Goal: Communication & Community: Answer question/provide support

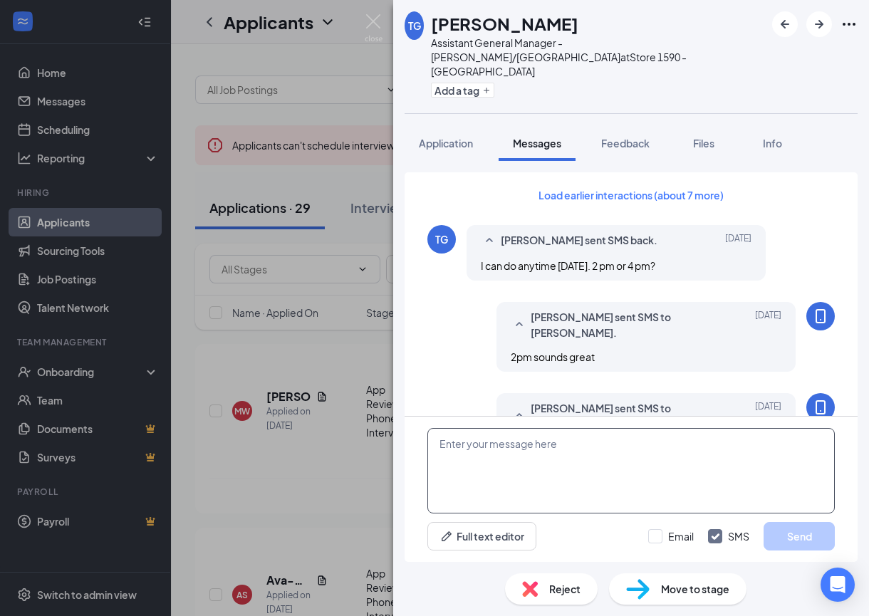
scroll to position [580, 0]
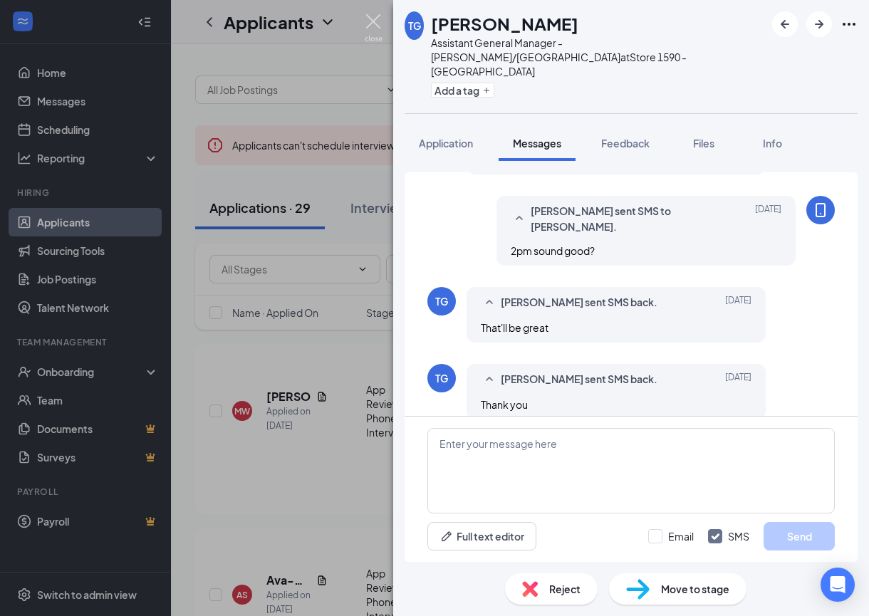
click at [372, 24] on img at bounding box center [374, 28] width 18 height 28
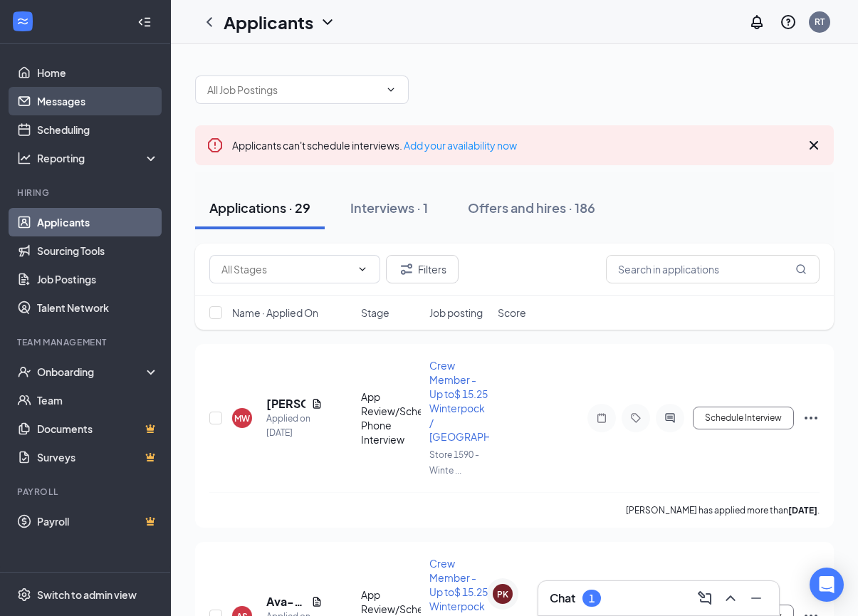
click at [68, 101] on link "Messages" at bounding box center [98, 101] width 122 height 28
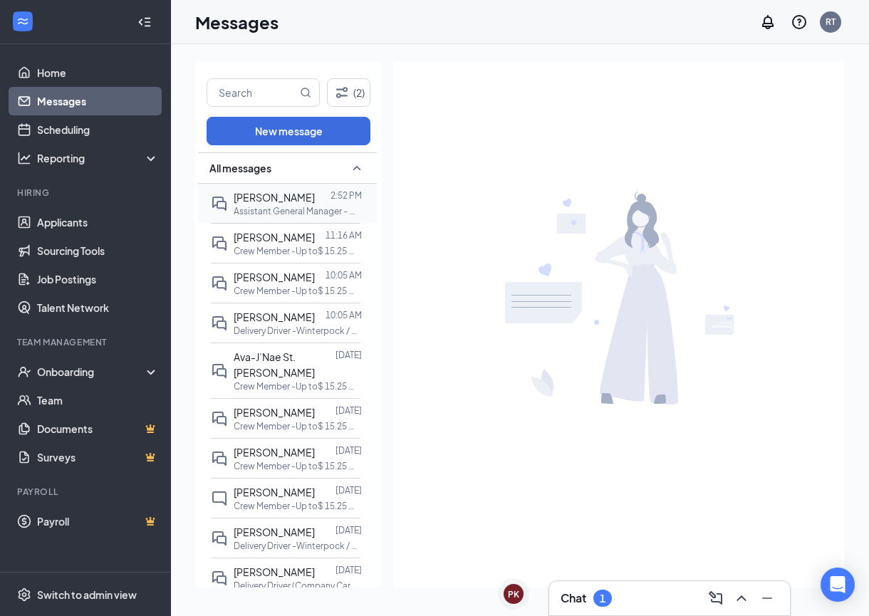
click at [282, 207] on p "Assistant General Manager - Winterpock/Woodlake at Store 1590 - Winterpock Cros…" at bounding box center [298, 211] width 128 height 12
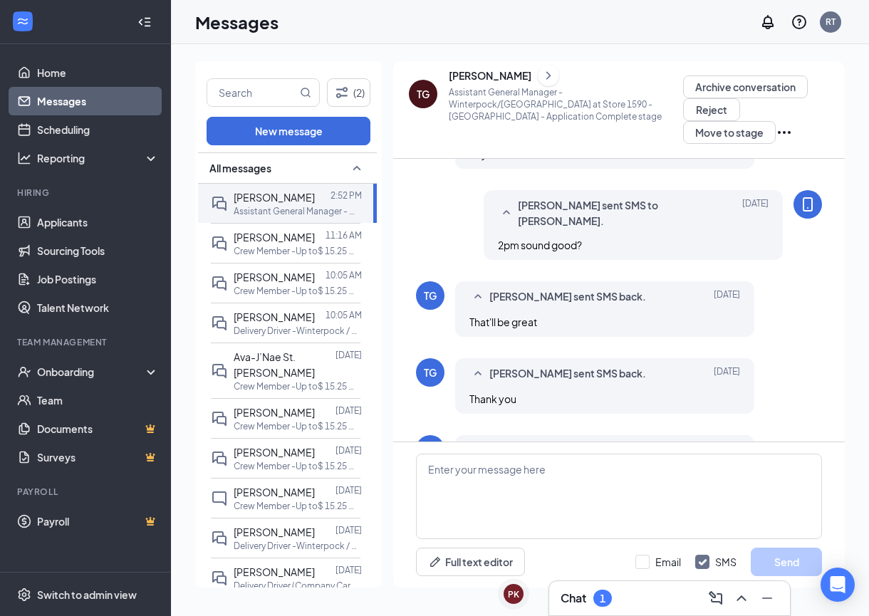
scroll to position [579, 0]
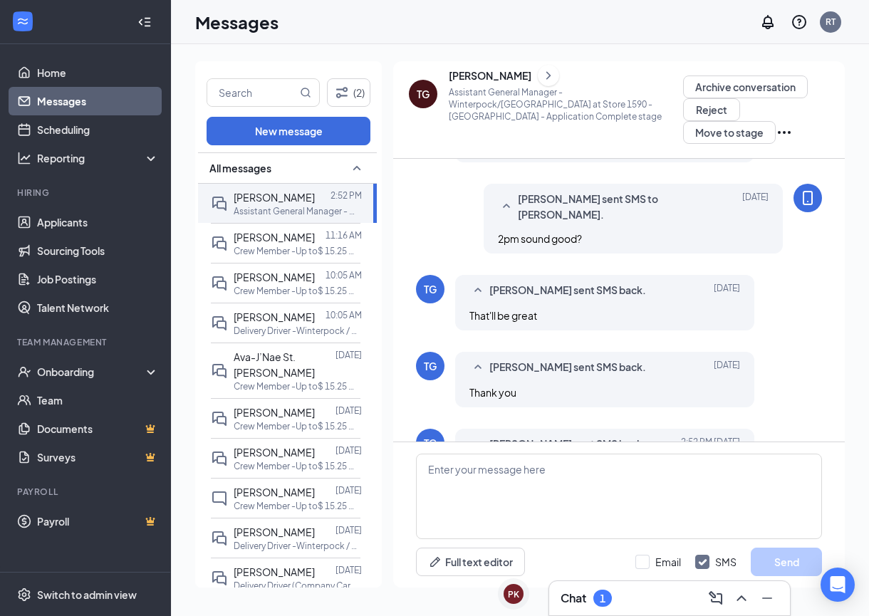
click at [541, 78] on icon "ChevronRight" at bounding box center [548, 75] width 14 height 17
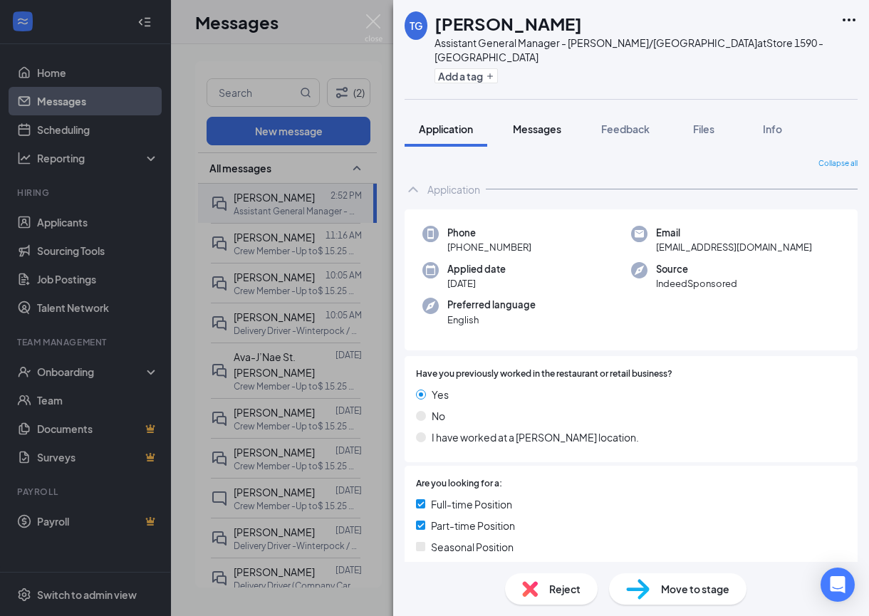
click at [536, 130] on span "Messages" at bounding box center [537, 129] width 48 height 13
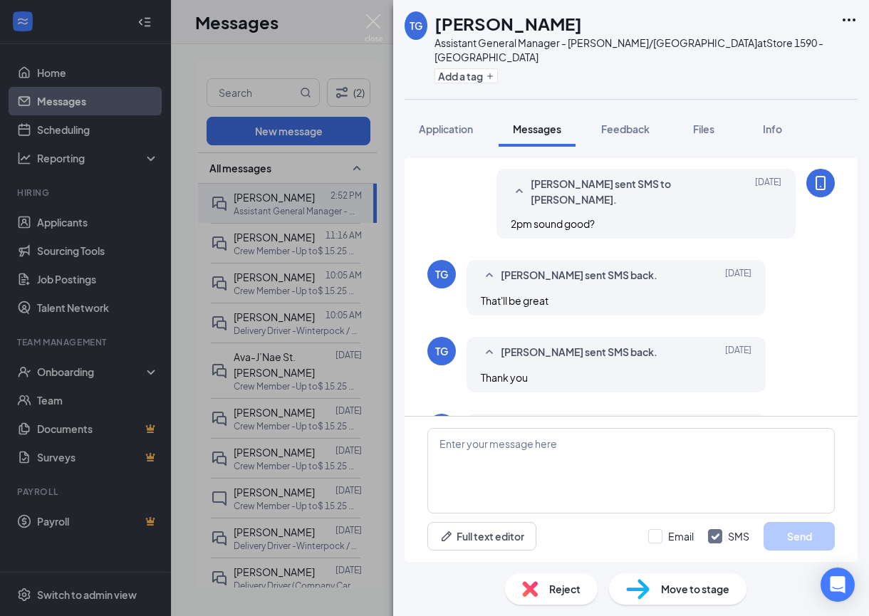
scroll to position [604, 0]
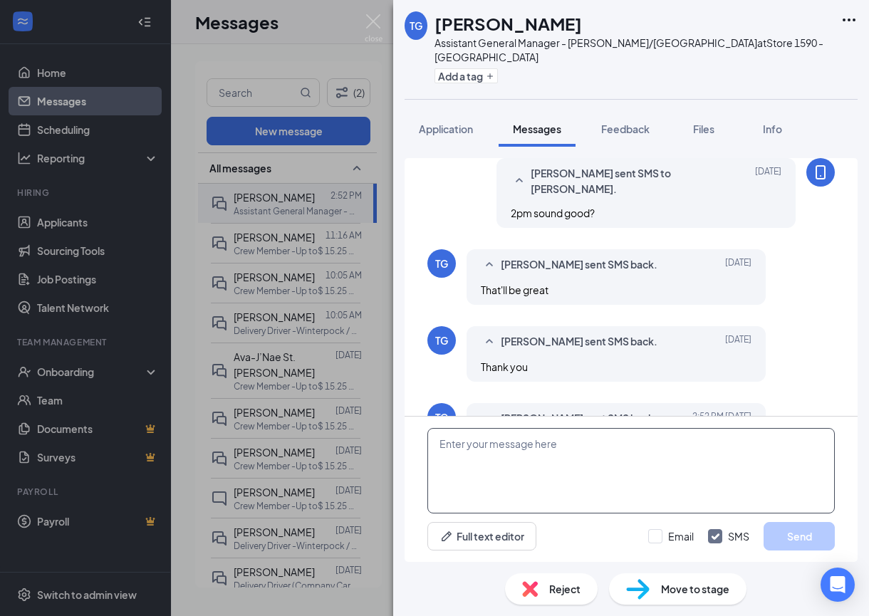
click at [590, 454] on textarea at bounding box center [630, 470] width 407 height 85
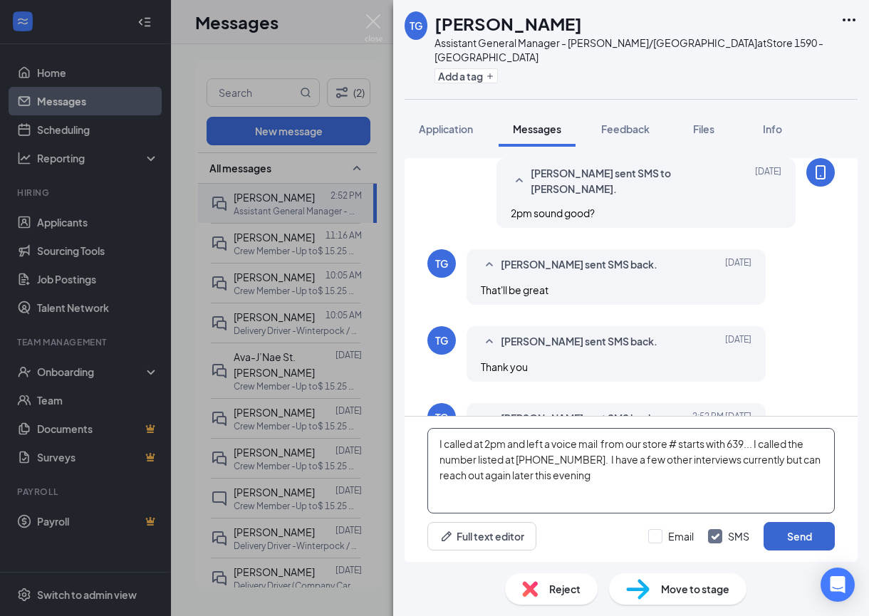
type textarea "I called at 2pm and left a voice mail from our store # starts with 639... I cal…"
click at [793, 532] on button "Send" at bounding box center [798, 536] width 71 height 28
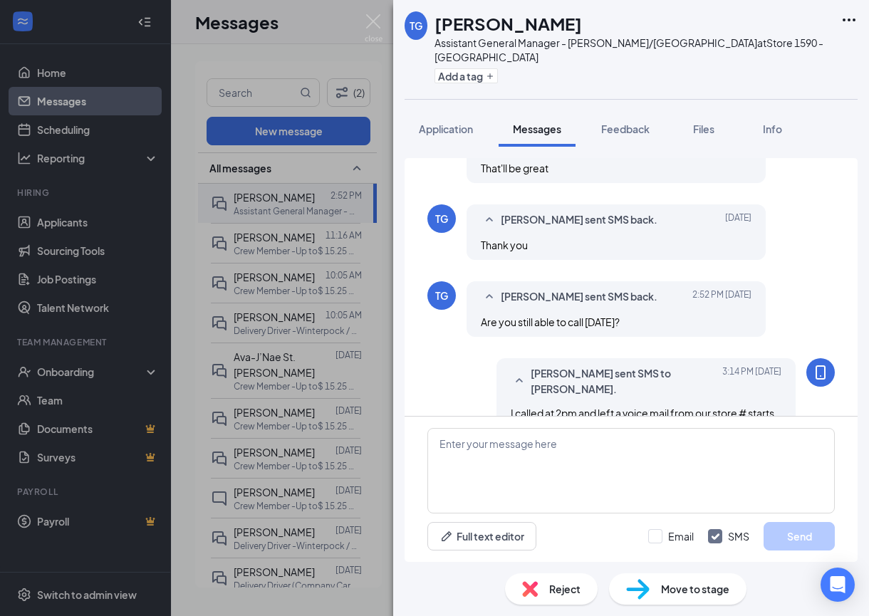
scroll to position [728, 0]
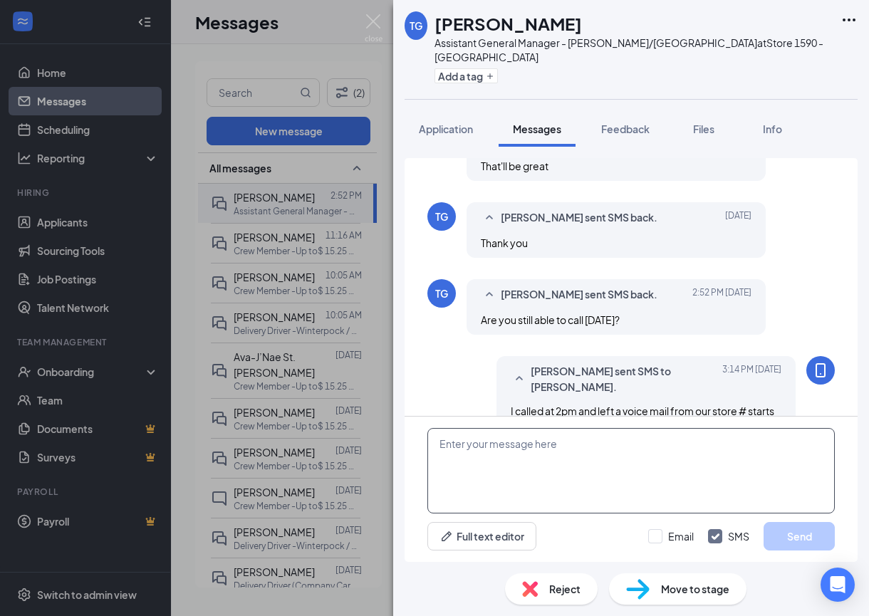
click at [575, 447] on textarea at bounding box center [630, 470] width 407 height 85
type textarea "Is that the correct number to call to reach you?"
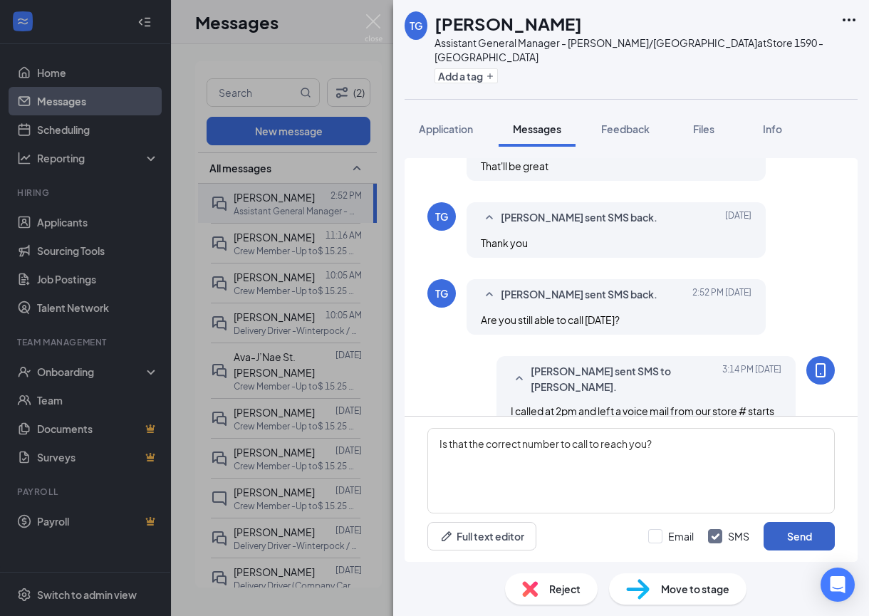
click at [788, 536] on button "Send" at bounding box center [798, 536] width 71 height 28
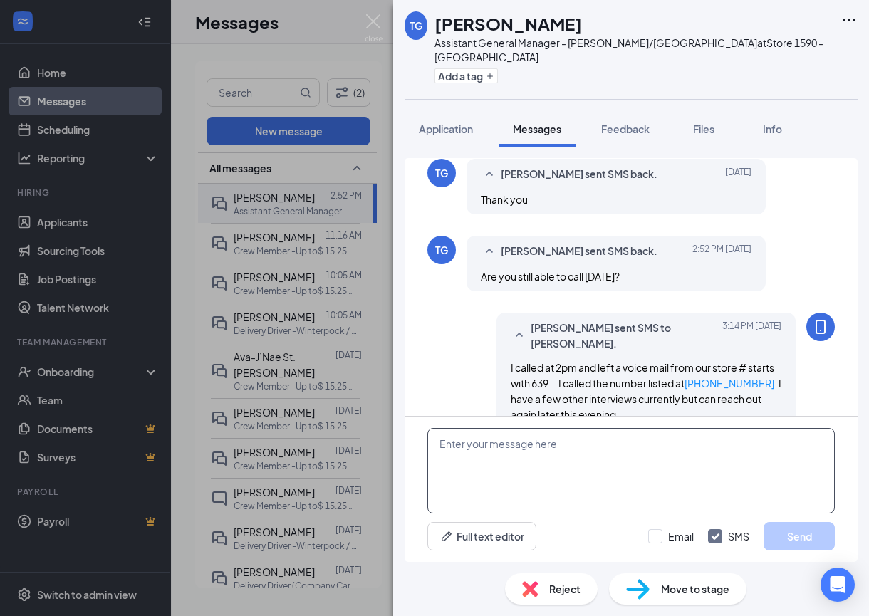
scroll to position [805, 0]
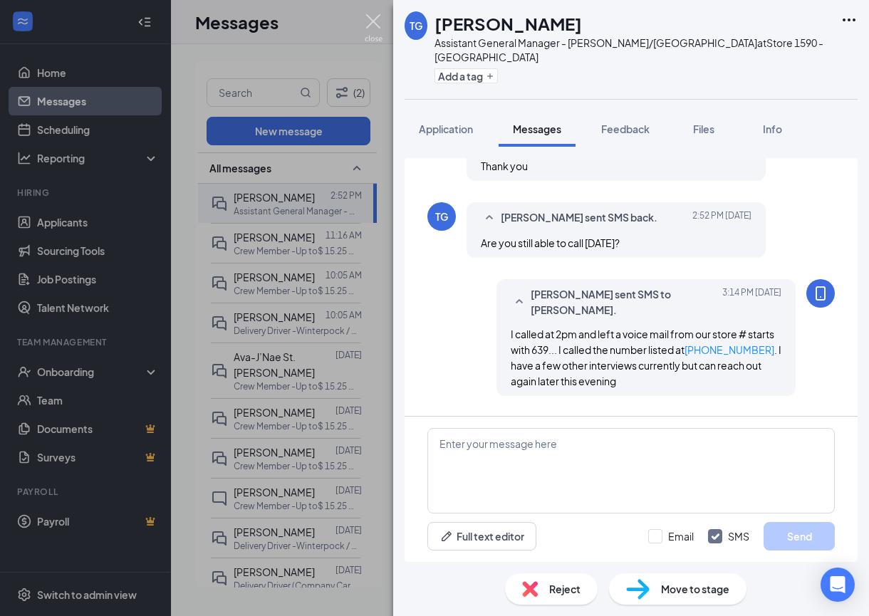
click at [376, 25] on img at bounding box center [374, 28] width 18 height 28
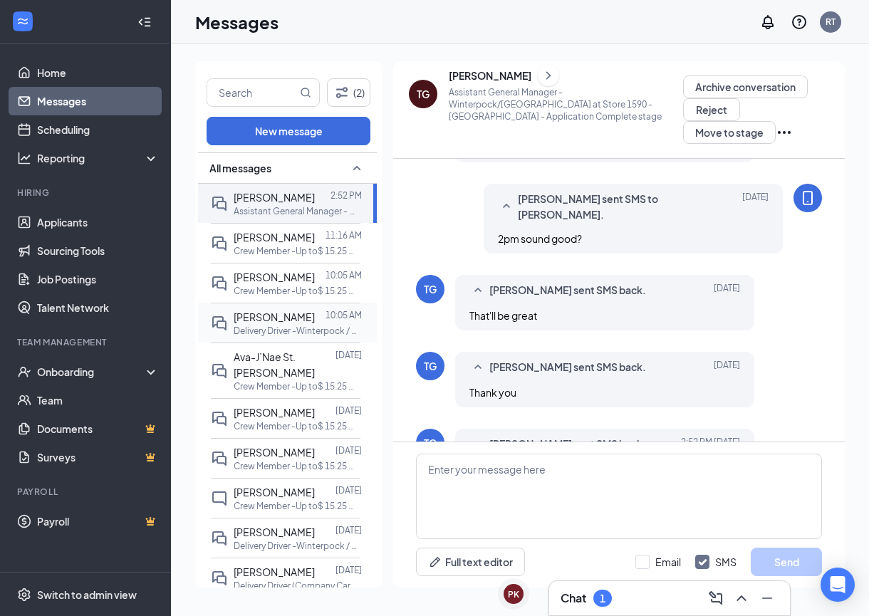
click at [254, 325] on p "Delivery Driver -Winterpock / Woodlake at Store 1590 - Winterpock Crossing" at bounding box center [298, 331] width 128 height 12
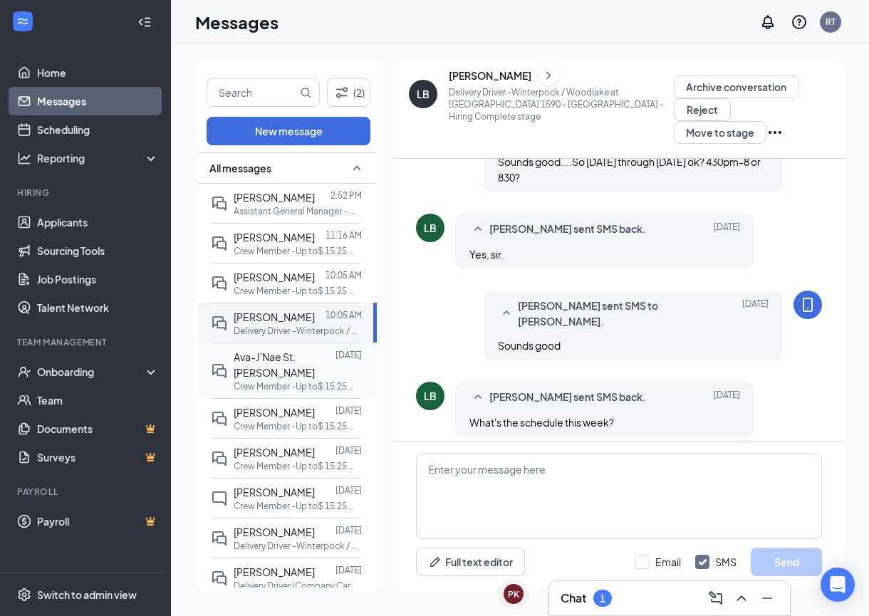
scroll to position [605, 0]
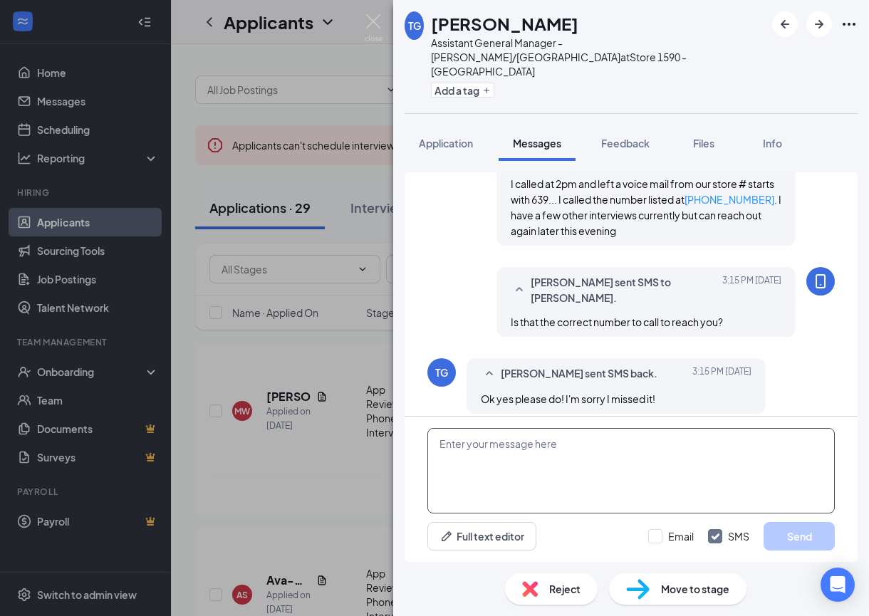
scroll to position [604, 0]
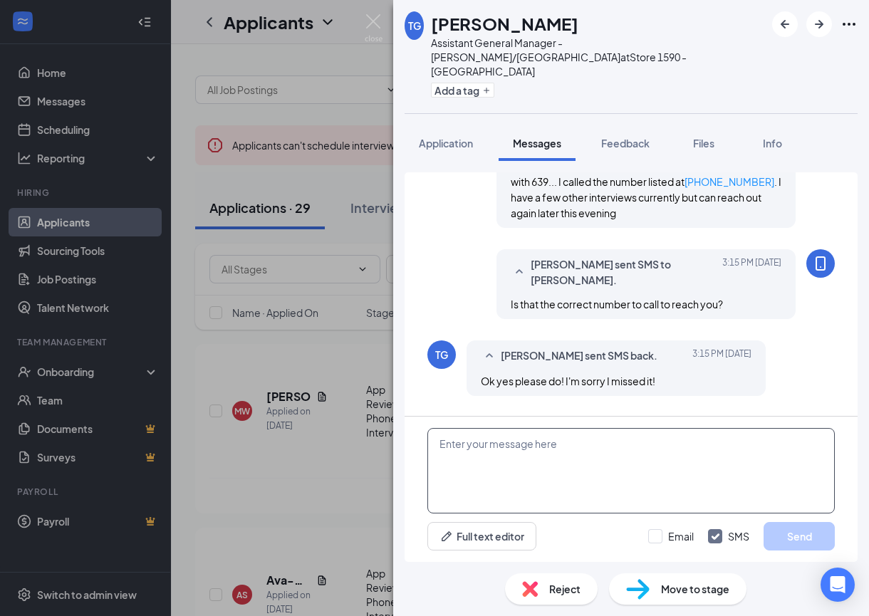
click at [539, 457] on textarea at bounding box center [630, 470] width 407 height 85
click at [444, 443] on textarea "okay, I will message shortly once I have a better time frame to speak" at bounding box center [630, 470] width 407 height 85
click at [757, 444] on textarea "Okay, I will message shortly once I have a better time frame to speak" at bounding box center [630, 470] width 407 height 85
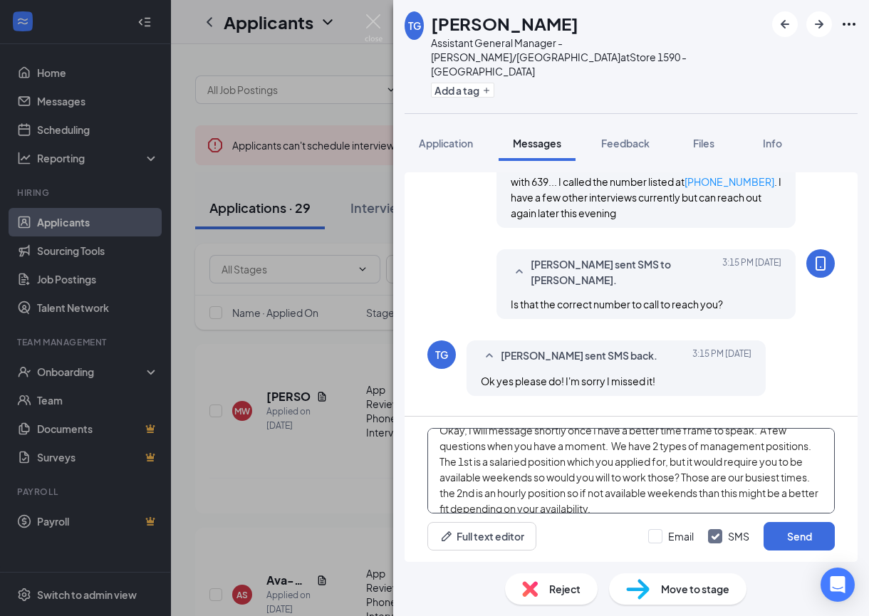
scroll to position [24, 0]
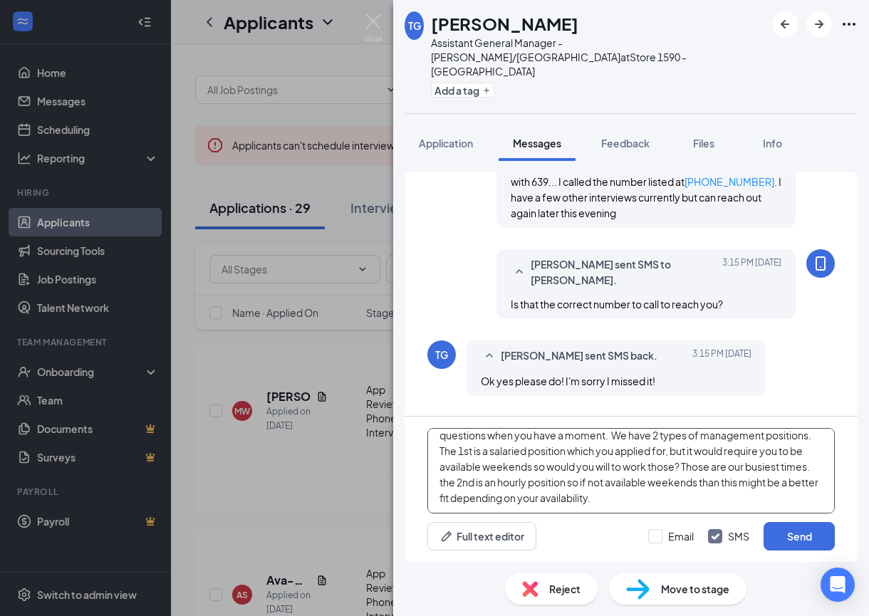
click at [612, 467] on textarea "Okay, I will message shortly once I have a better time frame to speak. A few qu…" at bounding box center [630, 470] width 407 height 85
click at [453, 481] on textarea "Okay, I will message shortly once I have a better time frame to speak. A few qu…" at bounding box center [630, 470] width 407 height 85
click at [453, 480] on textarea "Okay, I will message shortly once I have a better time frame to speak. A few qu…" at bounding box center [630, 470] width 407 height 85
click at [454, 479] on textarea "Okay, I will message shortly once I have a better time frame to speak. A few qu…" at bounding box center [630, 470] width 407 height 85
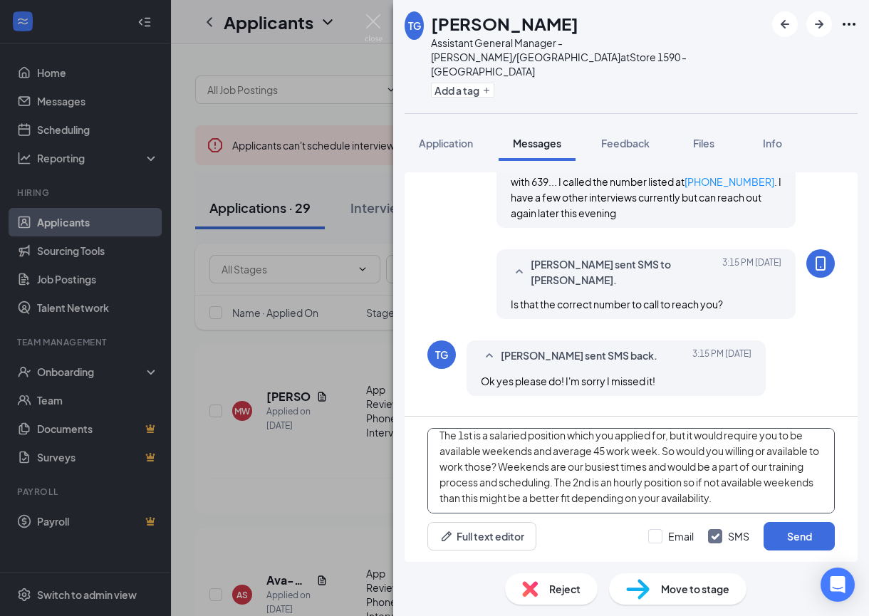
click at [488, 496] on textarea "Okay, I will message shortly once I have a better time frame to speak. A few qu…" at bounding box center [630, 470] width 407 height 85
click at [754, 486] on textarea "Okay, I will message shortly once I have a better time frame to speak. A few qu…" at bounding box center [630, 470] width 407 height 85
type textarea "Okay, I will message shortly once I have a better time frame to speak. A few qu…"
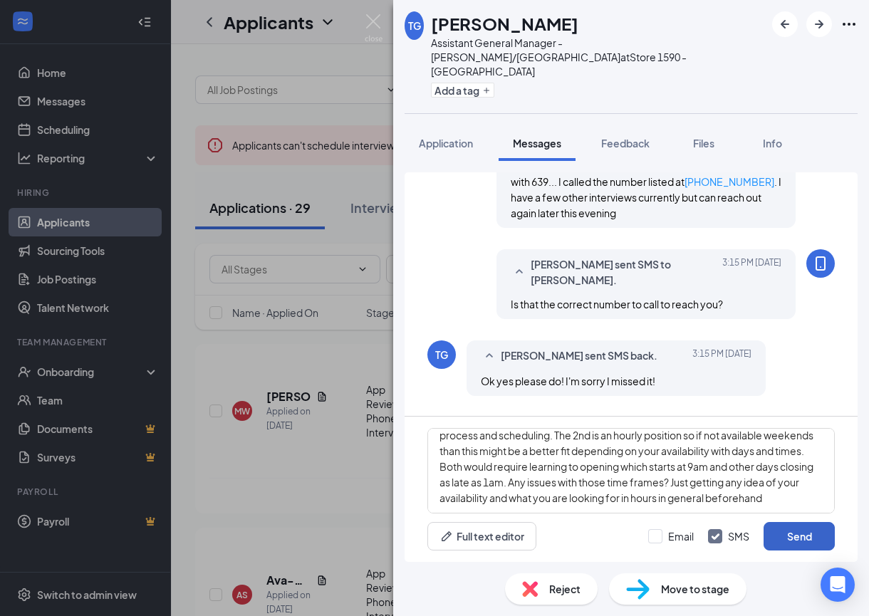
click at [795, 539] on button "Send" at bounding box center [798, 536] width 71 height 28
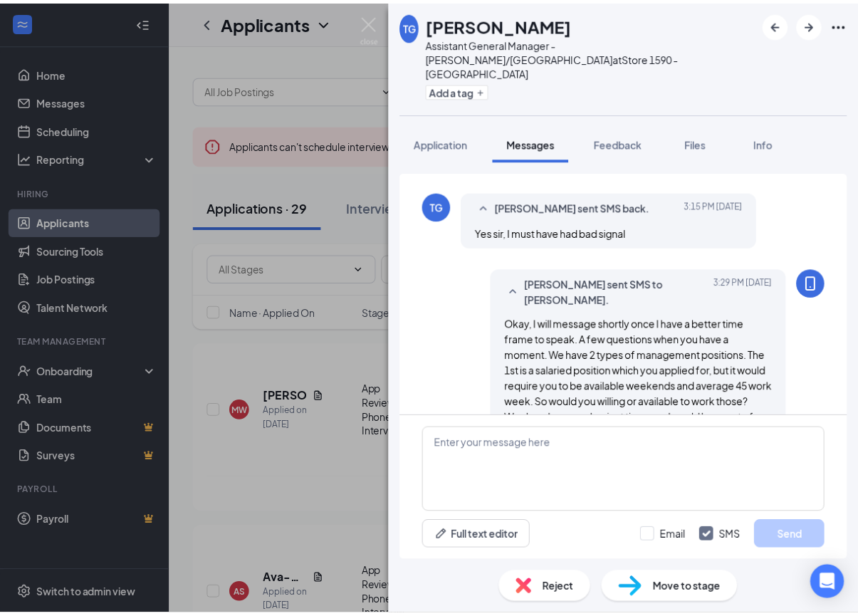
scroll to position [900, 0]
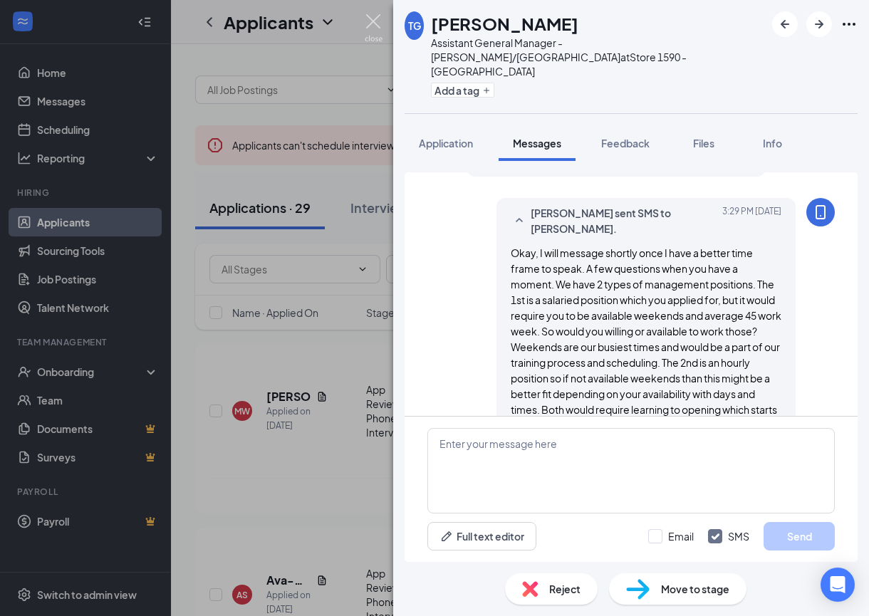
click at [368, 21] on img at bounding box center [374, 28] width 18 height 28
